Goal: Information Seeking & Learning: Understand process/instructions

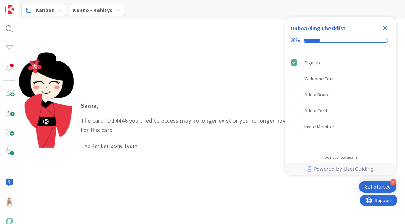
click at [387, 27] on icon "Close Checklist" at bounding box center [385, 28] width 8 height 8
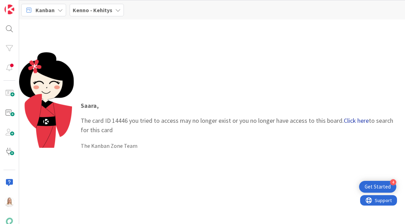
click at [351, 120] on link "Click here" at bounding box center [356, 121] width 25 height 8
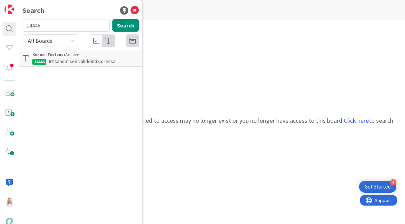
click at [93, 57] on div "Kenno - Testaus › Archive" at bounding box center [85, 54] width 106 height 6
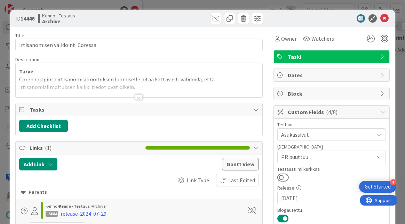
click at [138, 95] on div at bounding box center [139, 97] width 8 height 6
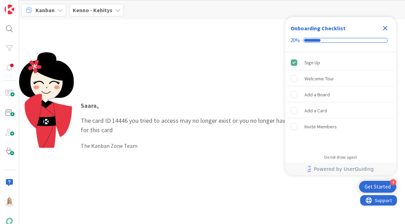
click at [385, 28] on icon "Close Checklist" at bounding box center [385, 28] width 5 height 5
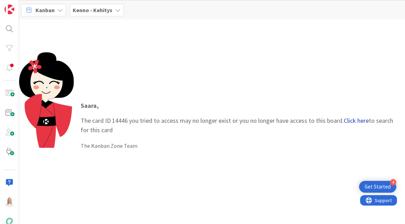
click at [349, 120] on link "Click here" at bounding box center [356, 121] width 25 height 8
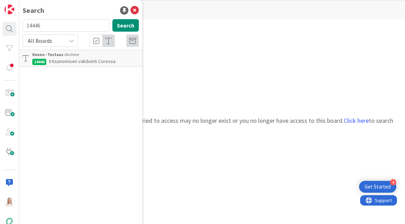
click at [82, 60] on span "Irtisanomisen validointi Coressa" at bounding box center [82, 61] width 66 height 6
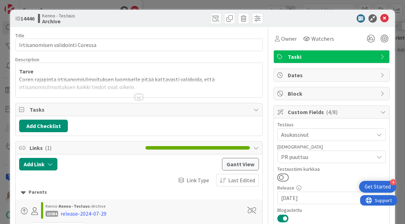
click at [139, 97] on div at bounding box center [139, 97] width 8 height 6
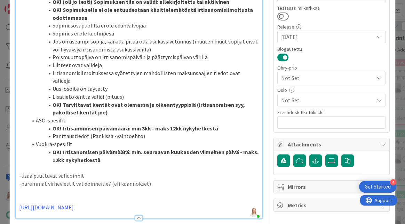
scroll to position [162, 0]
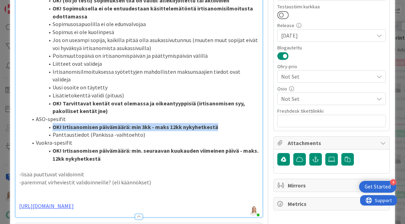
drag, startPoint x: 51, startPoint y: 131, endPoint x: 216, endPoint y: 129, distance: 164.9
click at [216, 129] on li "OK! Irtisanomisen päivämäärä: min 3kk - maks 12kk nykyhetkestä" at bounding box center [142, 127] width 231 height 8
copy strong "OK! Irtisanomisen päivämäärä: min 3kk - maks 12kk nykyhetkestä"
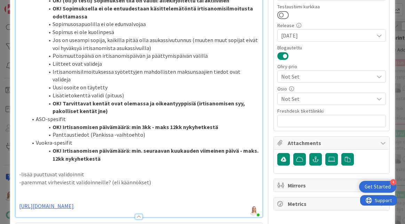
click at [134, 170] on p at bounding box center [139, 166] width 240 height 8
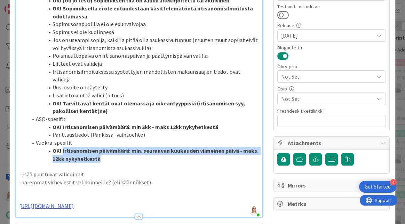
drag, startPoint x: 63, startPoint y: 155, endPoint x: 103, endPoint y: 163, distance: 41.4
click at [103, 162] on li "OK! Irtisanomisen päivämäärä: min. seuraavan kuukauden viimeinen päivä - maks. …" at bounding box center [142, 155] width 231 height 16
copy strong "Irtisanomisen päivämäärä: min. seuraavan kuukauden viimeinen päivä - maks. 12kk…"
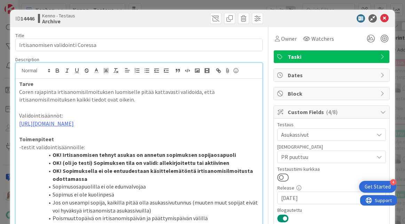
scroll to position [0, 0]
